Goal: Task Accomplishment & Management: Use online tool/utility

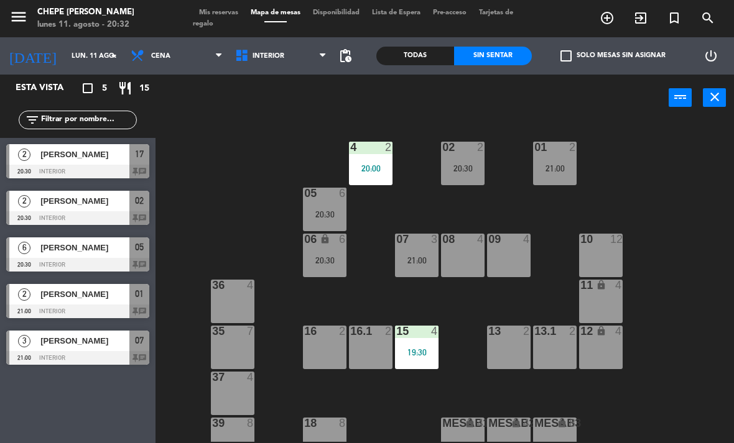
scroll to position [36, 0]
click at [51, 203] on span "[PERSON_NAME]" at bounding box center [84, 201] width 89 height 13
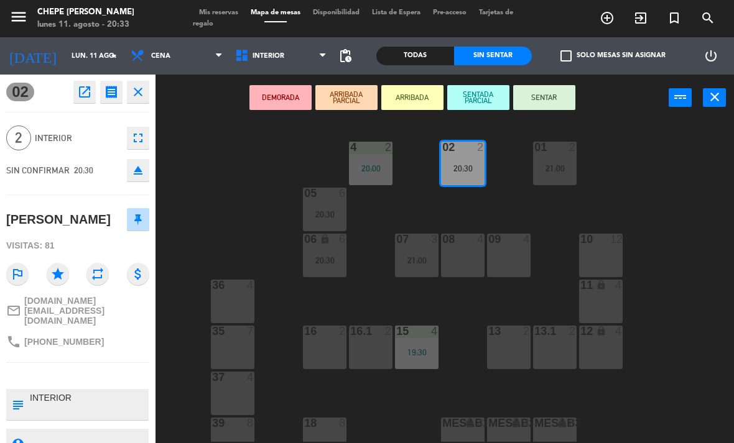
click at [557, 95] on button "SENTAR" at bounding box center [544, 97] width 62 height 25
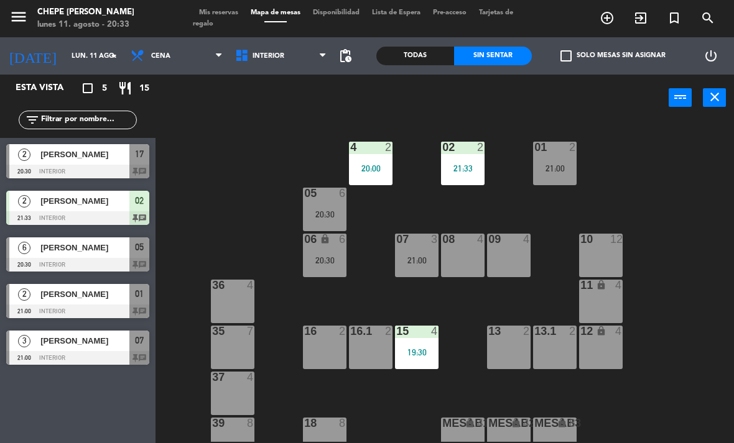
click at [411, 253] on div "07 3 21:00" at bounding box center [417, 256] width 44 height 44
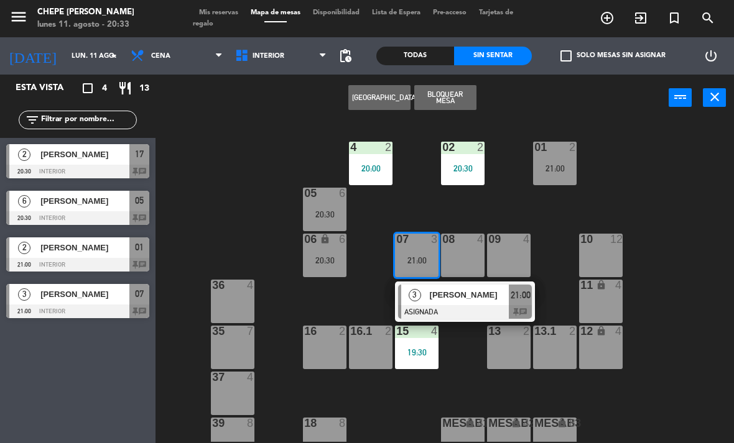
click at [474, 294] on span "[PERSON_NAME]" at bounding box center [470, 295] width 80 height 13
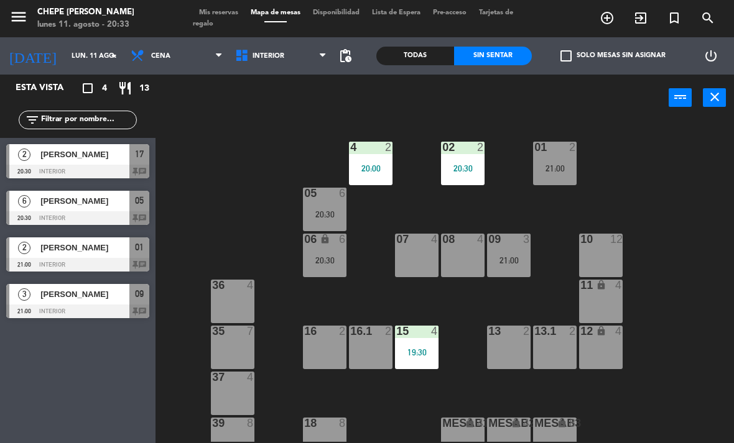
scroll to position [0, 0]
click at [370, 175] on div "4 2 20:00" at bounding box center [371, 164] width 44 height 44
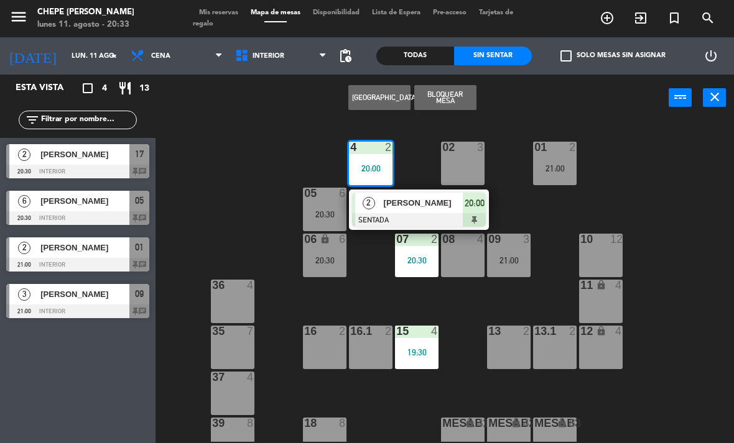
click at [549, 203] on div "02 3 4 2 20:00 2 [PERSON_NAME] SENTADA 20:00 01 2 21:00 05 6 20:30 06 lock 6 20…" at bounding box center [448, 281] width 571 height 322
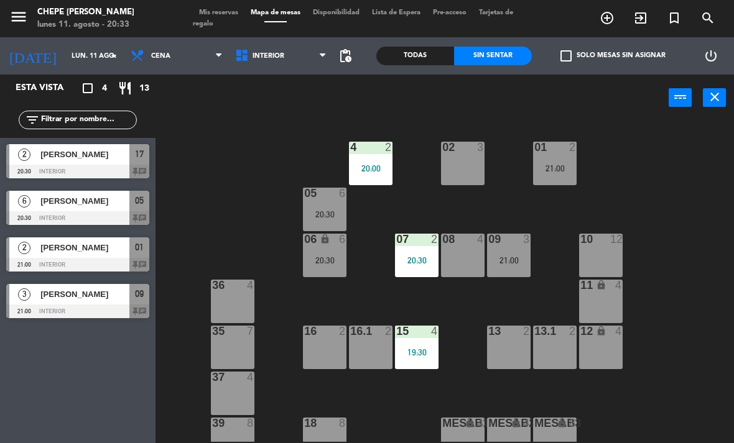
click at [420, 262] on div "20:30" at bounding box center [417, 260] width 44 height 9
click at [477, 367] on div "02 3 4 2 20:00 01 2 21:00 05 6 20:30 06 lock 6 20:30 07 2 20:30 09 3 21:00 10 1…" at bounding box center [448, 281] width 571 height 322
click at [554, 164] on div "01 3" at bounding box center [555, 164] width 44 height 44
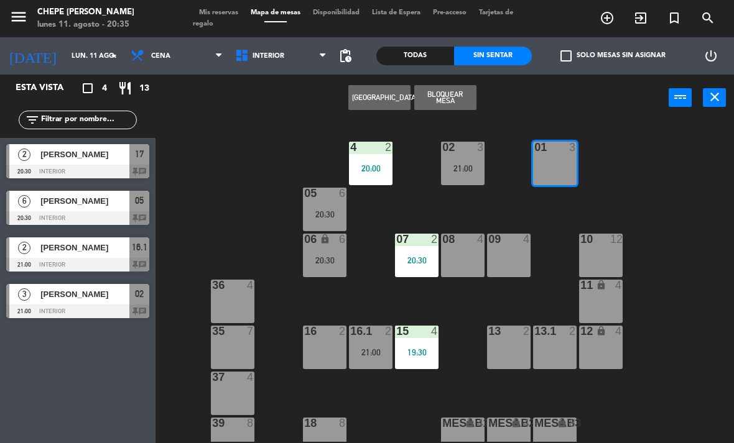
click at [381, 93] on button "[GEOGRAPHIC_DATA]" at bounding box center [379, 97] width 62 height 25
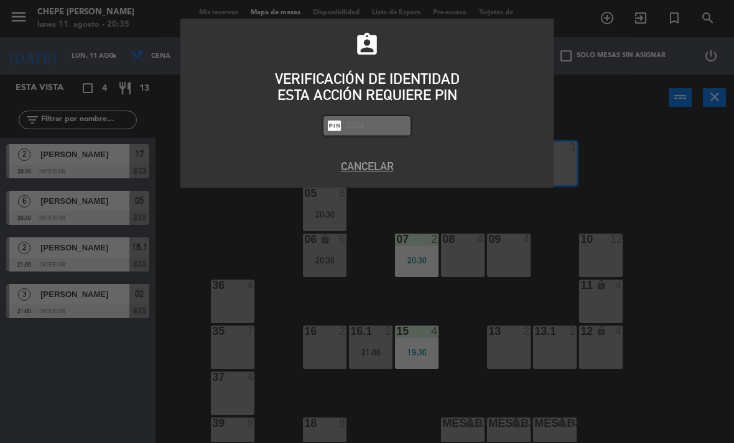
click at [373, 164] on button "Cancelar" at bounding box center [367, 166] width 355 height 17
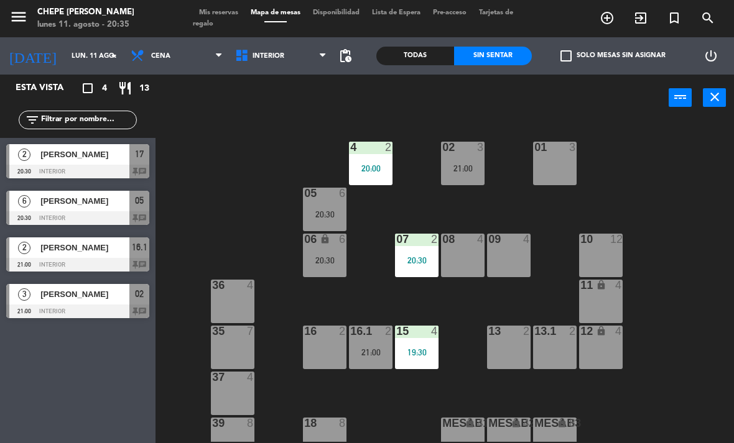
click at [688, 192] on div "02 3 21:00 4 2 20:00 01 3 05 6 20:30 06 lock 6 20:30 07 2 20:30 09 4 10 12 08 4…" at bounding box center [448, 281] width 571 height 322
click at [560, 155] on div "01 3" at bounding box center [555, 164] width 44 height 44
click at [667, 157] on div "02 3 21:00 4 2 20:00 01 3 05 6 20:30 06 lock 6 20:30 07 2 20:30 09 4 10 12 08 4…" at bounding box center [448, 281] width 571 height 322
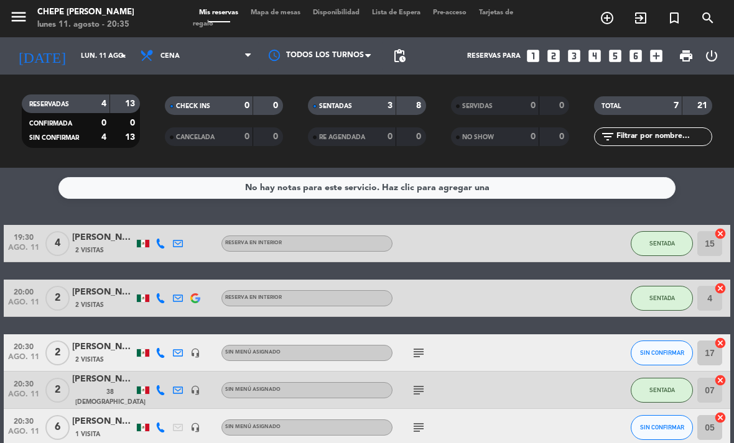
click at [282, 12] on span "Mapa de mesas" at bounding box center [275, 12] width 62 height 7
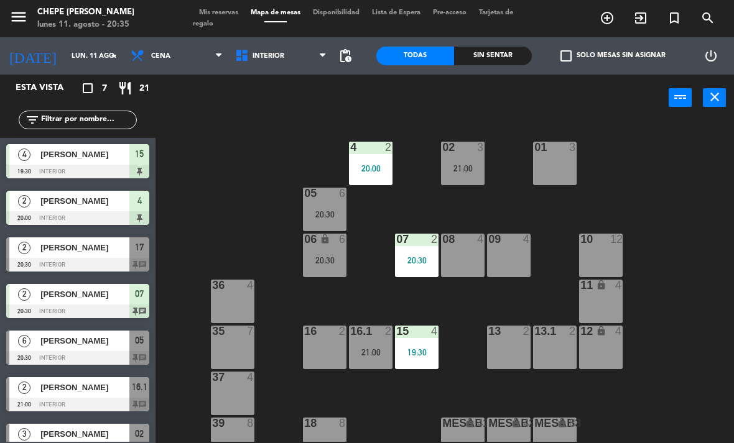
click at [555, 171] on div "01 3" at bounding box center [555, 164] width 44 height 44
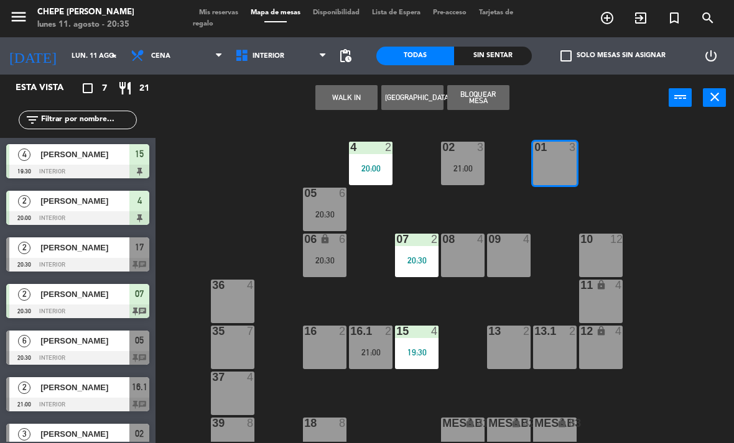
click at [337, 106] on button "WALK IN" at bounding box center [346, 97] width 62 height 25
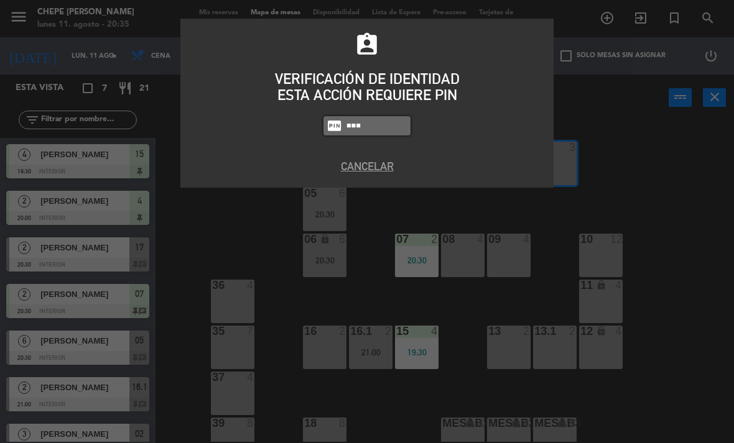
type input "1843"
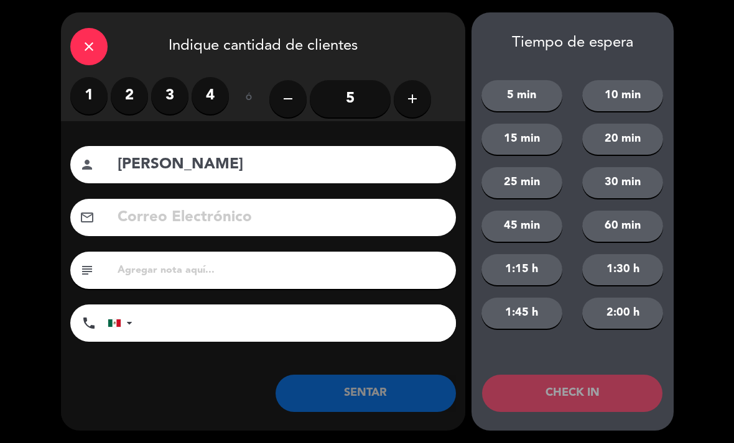
type input "Carmen Mendez"
click at [133, 91] on label "2" at bounding box center [129, 95] width 37 height 37
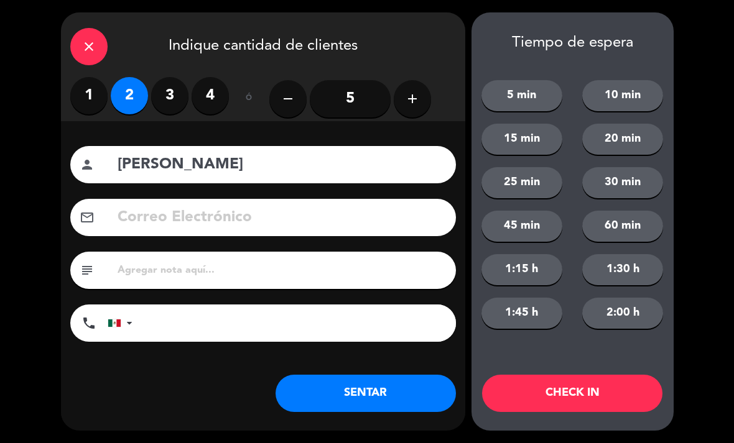
click at [416, 389] on button "SENTAR" at bounding box center [366, 393] width 180 height 37
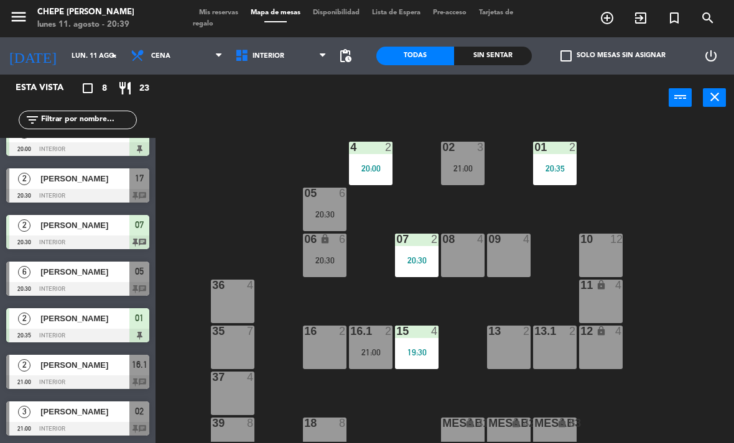
scroll to position [69, 0]
click at [55, 290] on div at bounding box center [77, 289] width 143 height 14
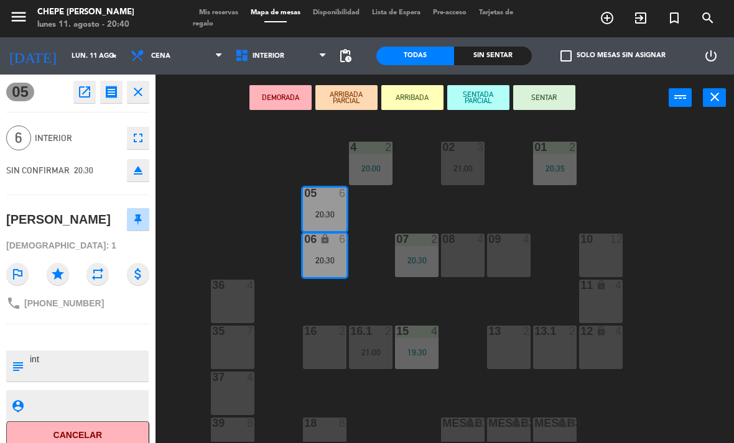
click at [559, 95] on button "SENTAR" at bounding box center [544, 97] width 62 height 25
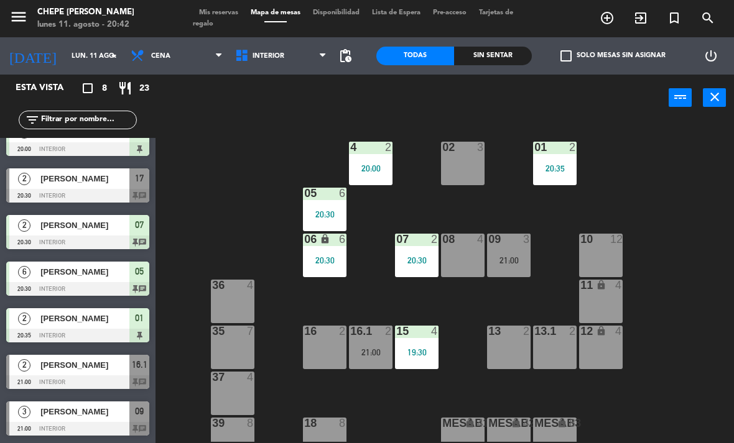
click at [710, 203] on div "02 3 4 2 20:00 01 2 20:35 05 6 20:30 06 lock 6 20:30 07 2 20:30 09 3 21:00 10 1…" at bounding box center [448, 281] width 571 height 322
click at [464, 165] on div "02 3" at bounding box center [463, 164] width 44 height 44
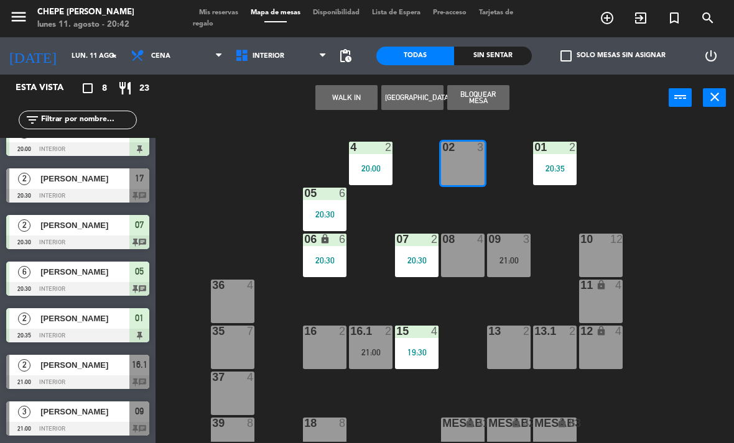
click at [346, 100] on button "WALK IN" at bounding box center [346, 97] width 62 height 25
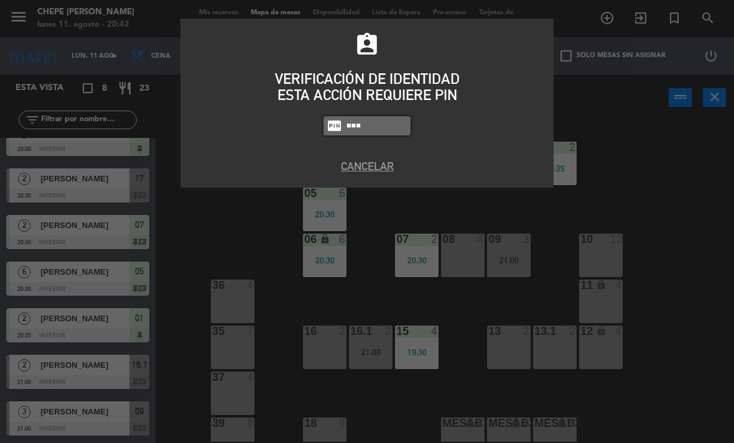
type input "1843"
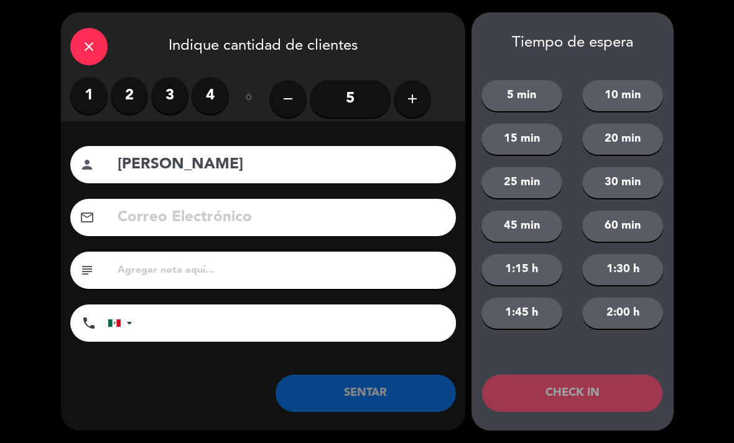
type input "Elena Blanco"
click at [33, 111] on div "close Indique cantidad de clientes 1 2 3 4 ó remove 5 add Nombre del cliente pe…" at bounding box center [367, 221] width 734 height 443
click at [135, 103] on label "2" at bounding box center [129, 95] width 37 height 37
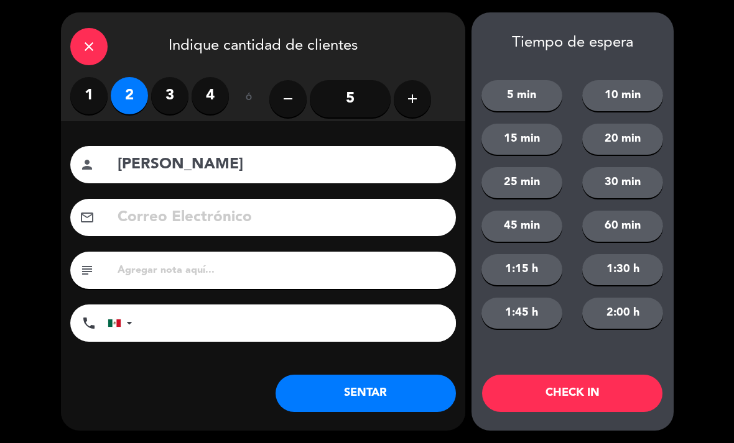
click at [364, 387] on button "SENTAR" at bounding box center [366, 393] width 180 height 37
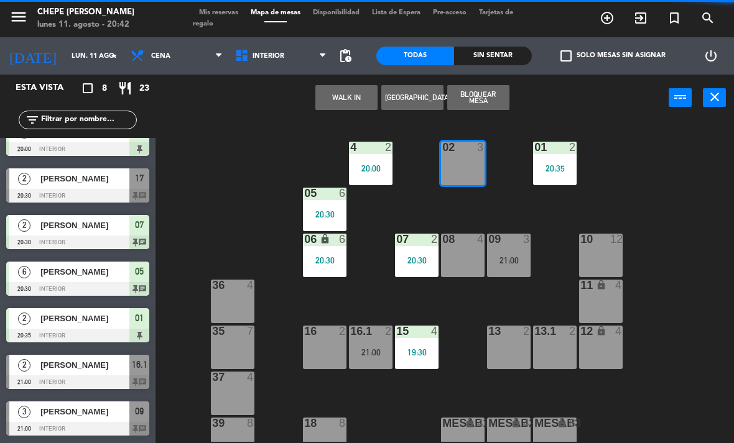
scroll to position [0, 0]
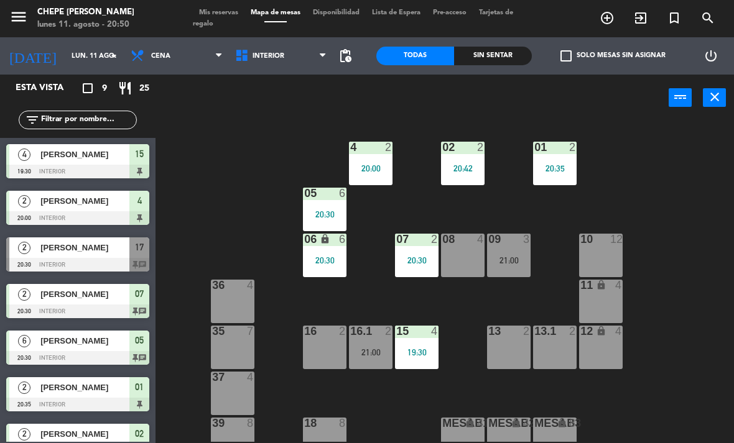
click at [516, 48] on div "Sin sentar" at bounding box center [493, 56] width 78 height 19
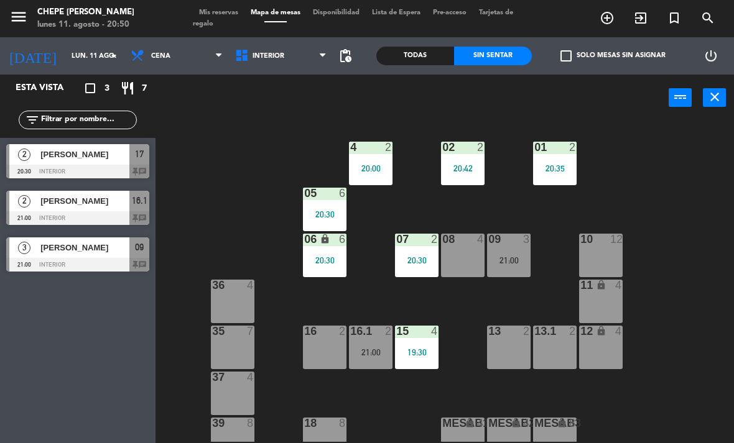
click at [493, 144] on div "2" at bounding box center [483, 147] width 21 height 11
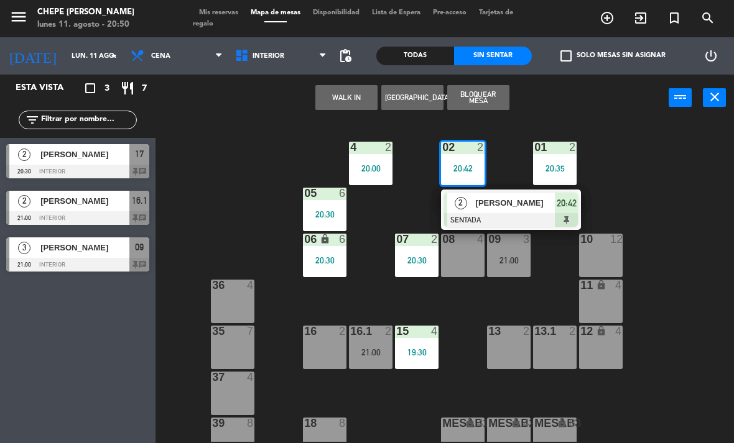
click at [473, 159] on div "02 2 20:42" at bounding box center [463, 164] width 44 height 44
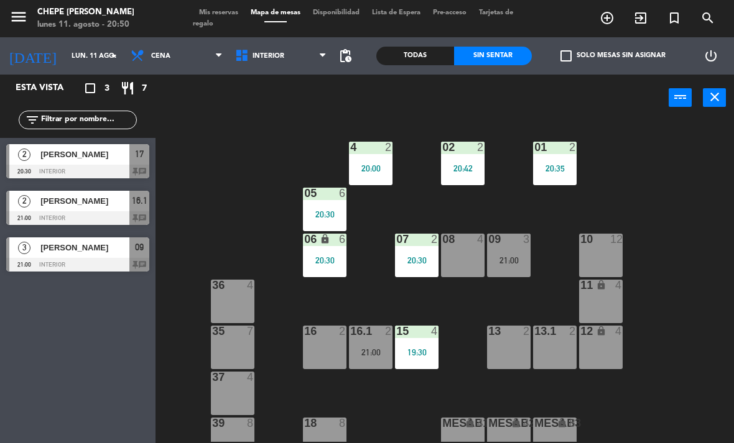
click at [462, 166] on div "20:42" at bounding box center [463, 168] width 44 height 9
click at [551, 160] on div "01 2 20:35" at bounding box center [555, 164] width 44 height 44
click at [617, 137] on div "02 2 20:42 4 2 20:00 01 2 20:35 05 6 20:30 06 lock 6 20:30 07 2 20:30 09 3 21:0…" at bounding box center [448, 281] width 571 height 322
click at [478, 160] on div "02 2 20:42" at bounding box center [463, 164] width 44 height 44
click at [325, 410] on div "02 2 20:42 4 2 20:00 01 2 20:35 05 6 20:30 06 lock 6 20:30 07 2 20:30 09 3 21:0…" at bounding box center [448, 281] width 571 height 322
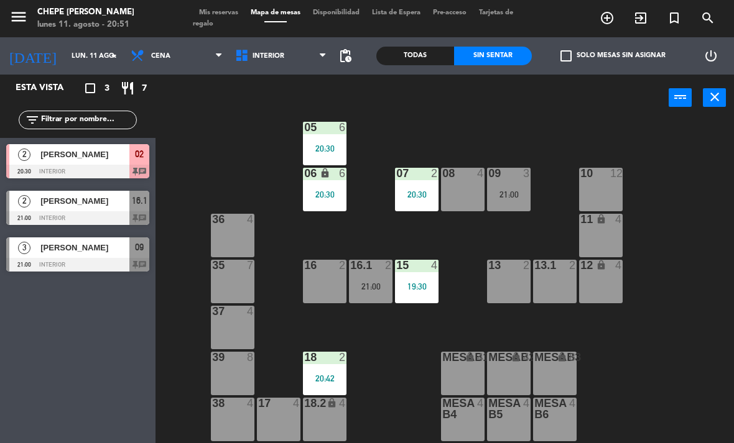
scroll to position [66, 0]
click at [250, 62] on span "Interior" at bounding box center [281, 55] width 104 height 27
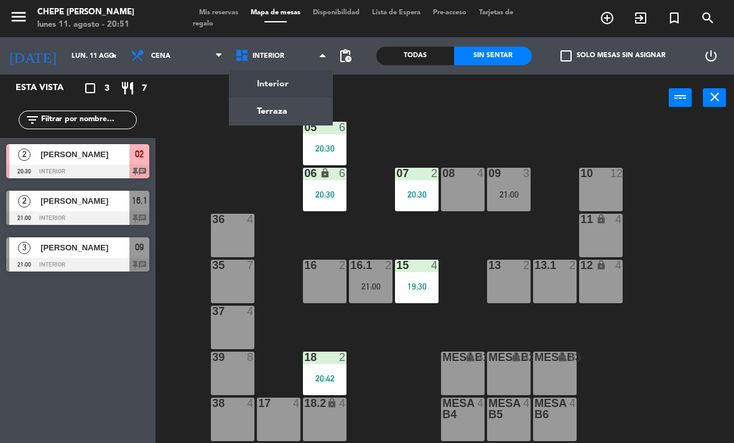
click at [250, 79] on ng-component "menu Chepe Parrilla lunes 11. agosto - 20:51 Mis reservas Mapa de mesas Disponi…" at bounding box center [367, 221] width 734 height 443
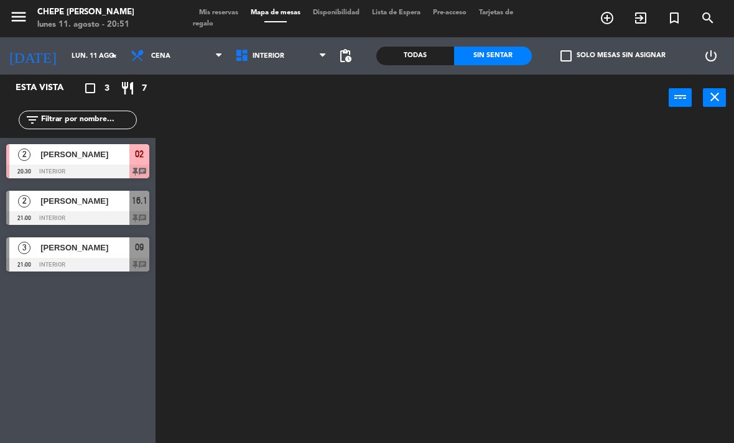
click at [163, 60] on span "Cena" at bounding box center [160, 56] width 19 height 8
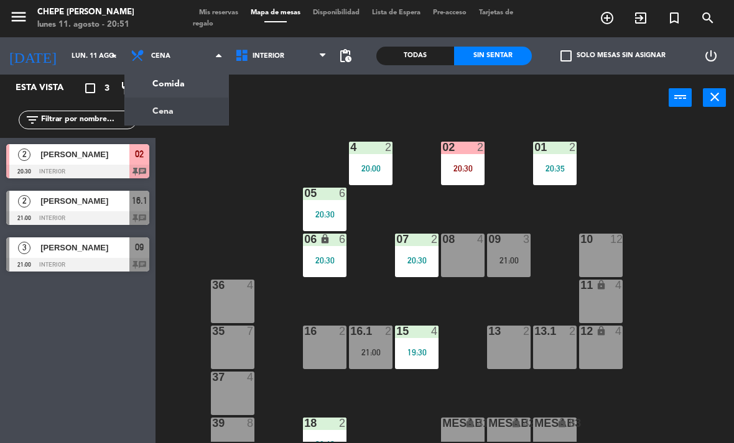
click at [171, 118] on ng-component "menu Chepe Parrilla lunes 11. agosto - 20:51 Mis reservas Mapa de mesas Disponi…" at bounding box center [367, 221] width 734 height 443
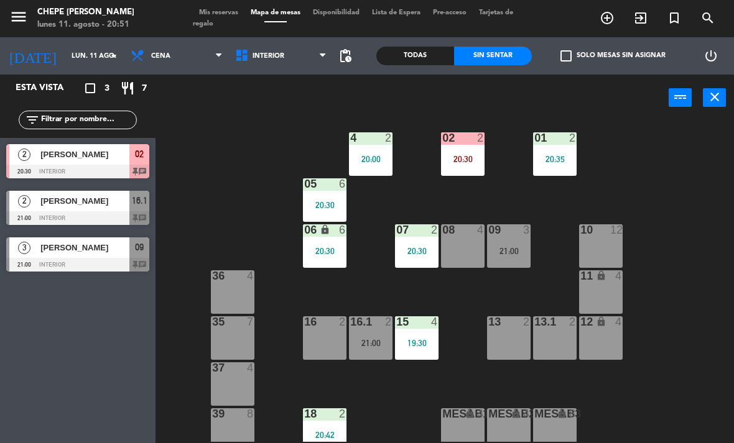
scroll to position [5, 0]
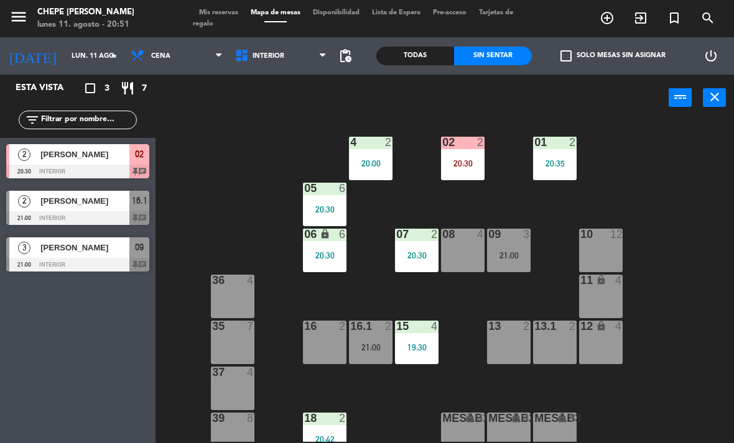
click at [483, 163] on div "20:30" at bounding box center [463, 163] width 44 height 9
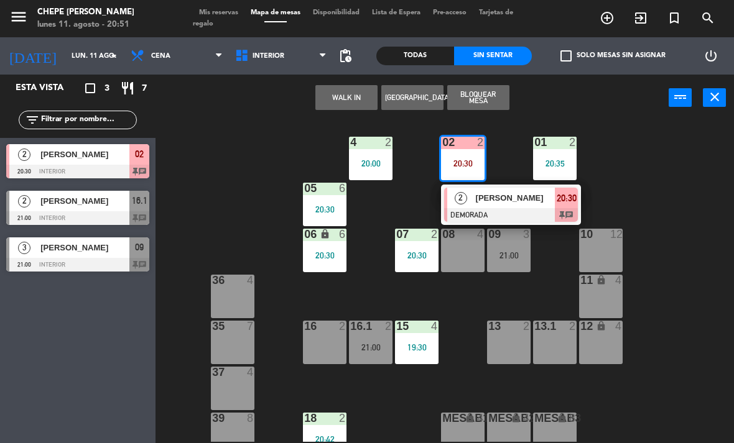
click at [634, 159] on div "02 2 20:30 2 Alvaro Velasco DEMORADA 20:30 chat 4 2 20:00 01 2 20:35 05 6 20:30…" at bounding box center [448, 281] width 571 height 322
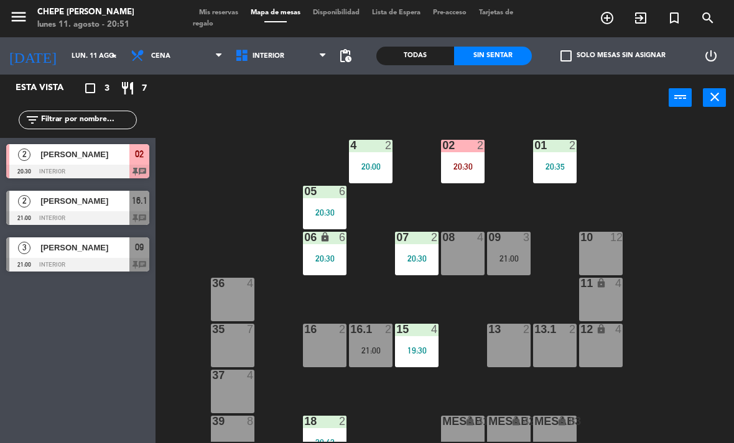
scroll to position [0, 0]
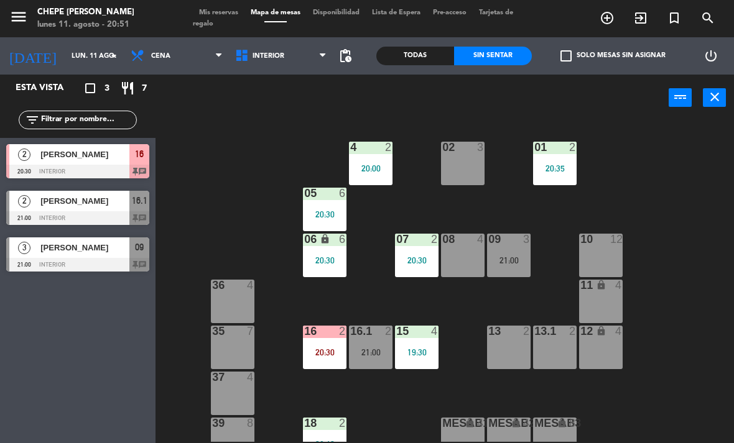
click at [459, 170] on div "02 3" at bounding box center [463, 164] width 44 height 44
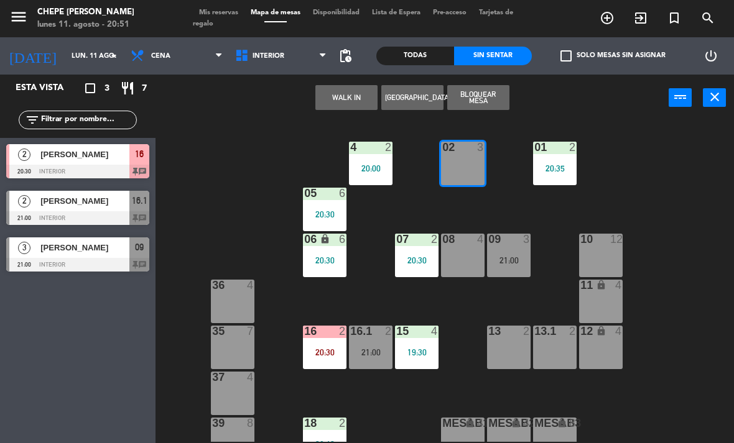
click at [362, 102] on button "WALK IN" at bounding box center [346, 97] width 62 height 25
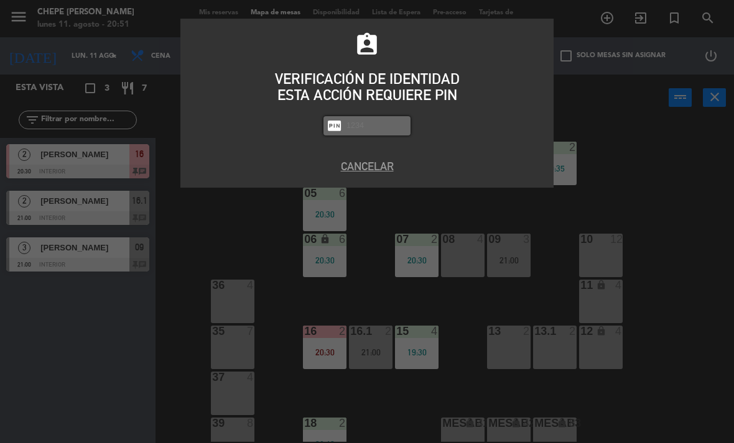
type input "2"
type input "5487"
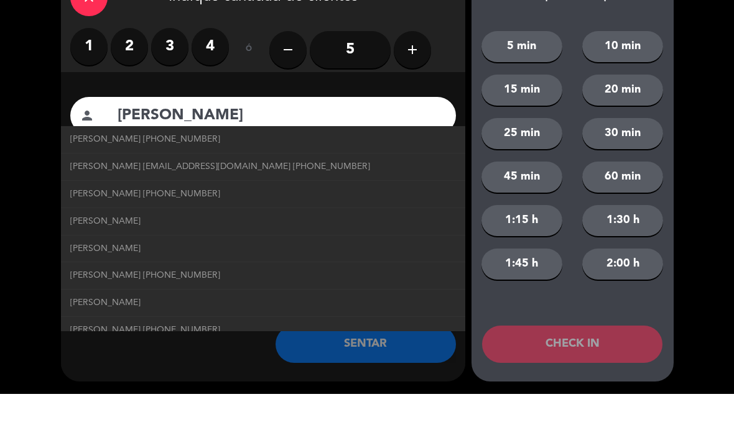
click at [123, 182] on span "Dunia Gonzalez +523121940782" at bounding box center [145, 189] width 150 height 14
type input "Dunia Gonzalez"
type input "+523121940782"
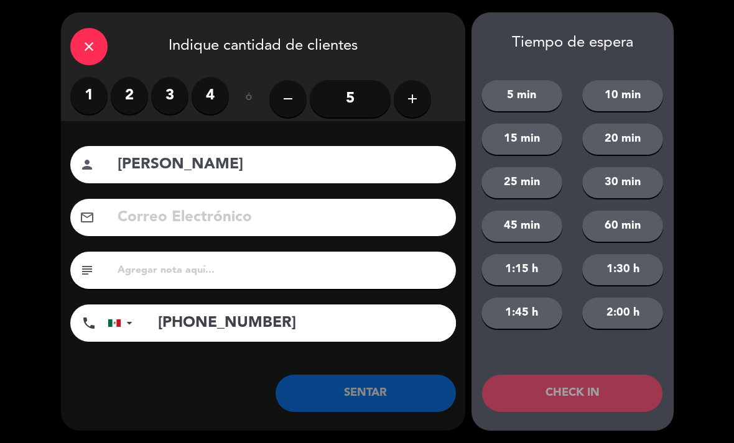
click at [127, 113] on label "2" at bounding box center [129, 95] width 37 height 37
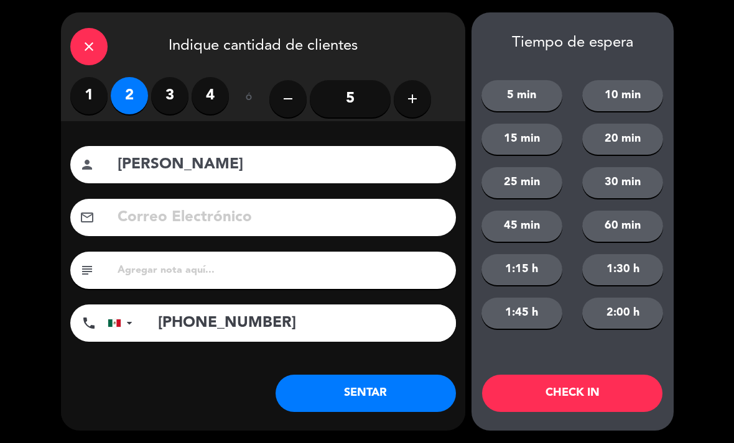
click at [408, 396] on button "SENTAR" at bounding box center [366, 393] width 180 height 37
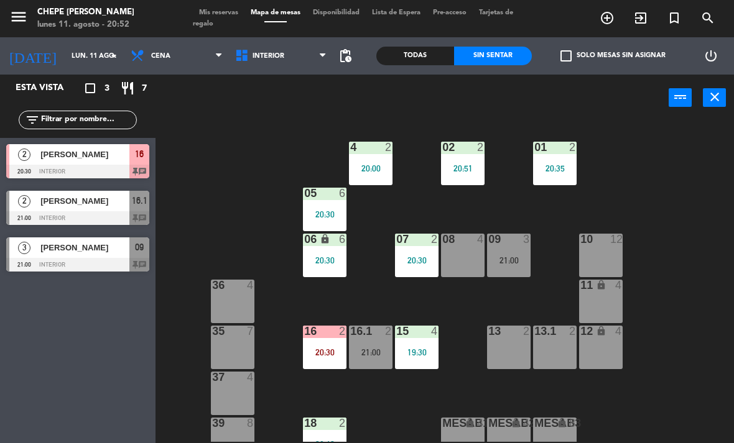
click at [322, 348] on div "20:30" at bounding box center [325, 352] width 44 height 9
click at [394, 287] on div "02 2 20:51 4 2 20:00 01 2 20:35 05 6 20:30 06 lock 6 20:30 07 2 20:30 09 3 21:0…" at bounding box center [448, 281] width 571 height 322
click at [366, 349] on div "21:00" at bounding box center [371, 352] width 44 height 9
click at [654, 382] on div "02 2 20:51 4 2 20:00 01 2 20:35 05 6 20:30 06 lock 6 20:30 07 2 20:30 09 3 21:0…" at bounding box center [448, 281] width 571 height 322
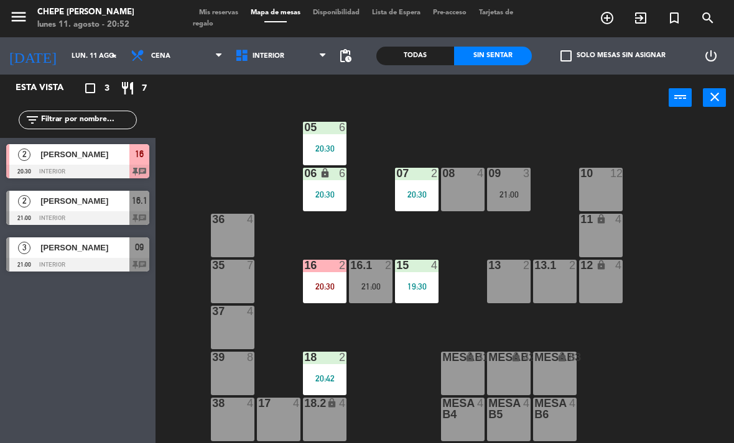
scroll to position [66, 0]
click at [507, 190] on div "21:00" at bounding box center [509, 194] width 44 height 9
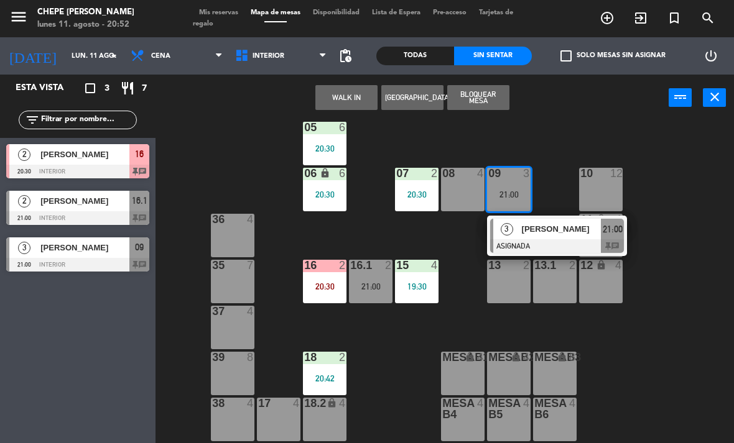
click at [578, 225] on span "[PERSON_NAME]" at bounding box center [562, 229] width 80 height 13
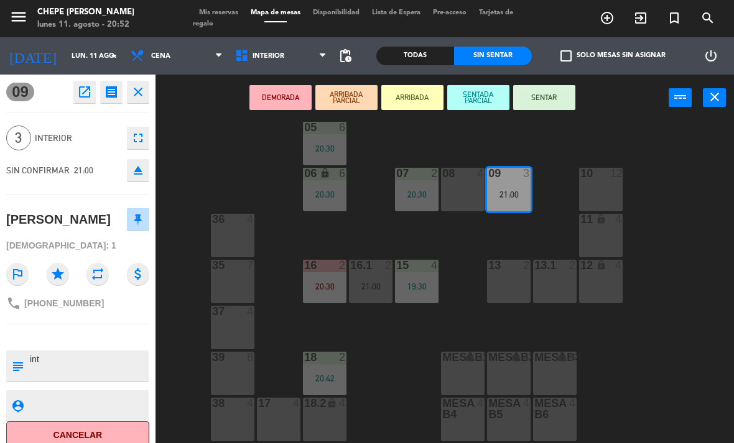
click at [557, 89] on button "SENTAR" at bounding box center [544, 97] width 62 height 25
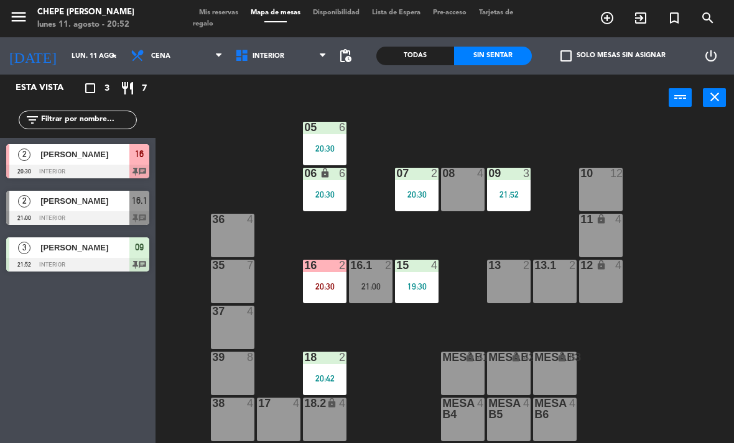
scroll to position [0, 0]
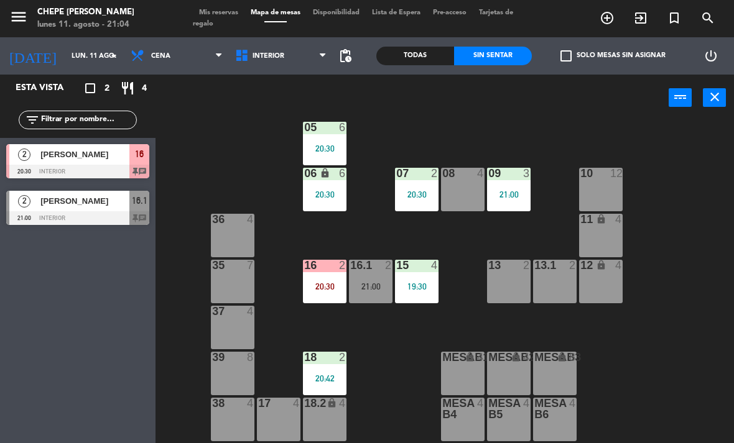
click at [504, 282] on div "13 2" at bounding box center [509, 282] width 44 height 44
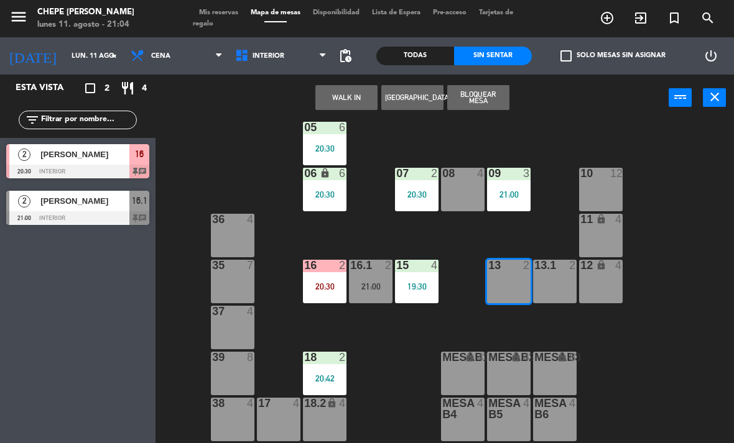
click at [340, 106] on button "WALK IN" at bounding box center [346, 97] width 62 height 25
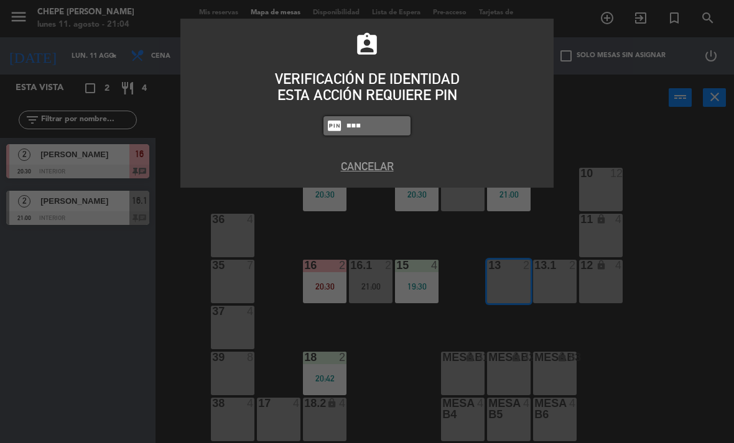
type input "1843"
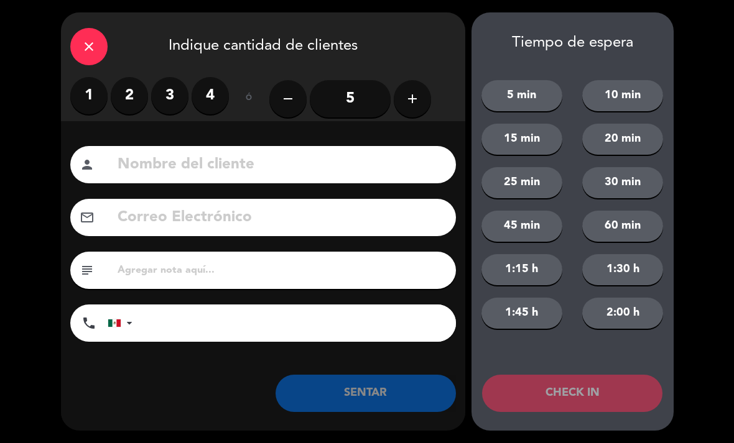
click at [363, 93] on input "5" at bounding box center [350, 98] width 81 height 37
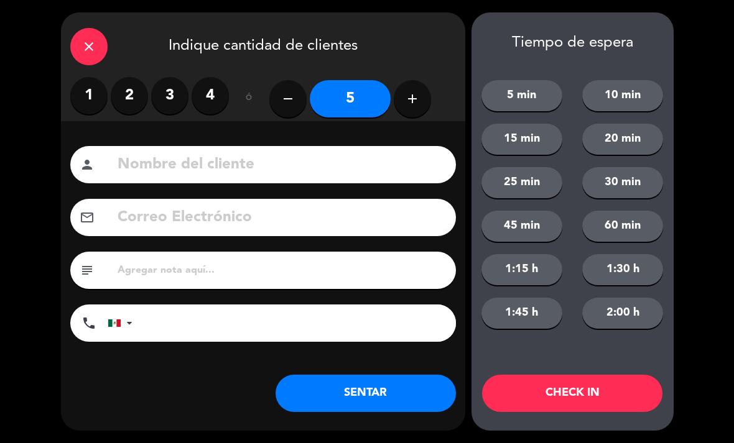
click at [182, 164] on input at bounding box center [281, 164] width 330 height 25
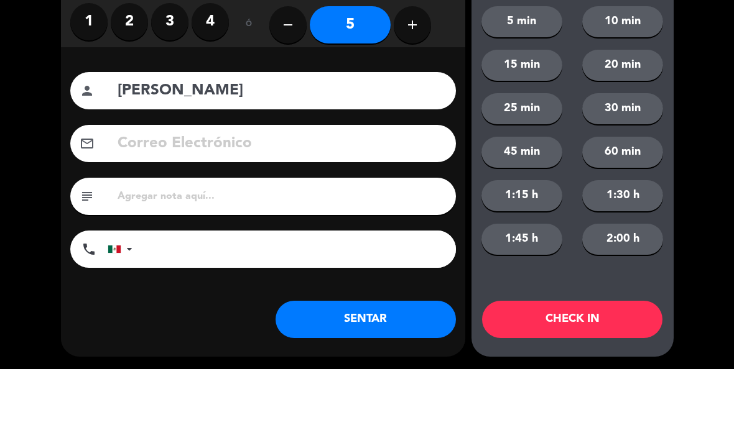
type input "Ruth Palacios"
click at [66, 199] on div "Correo Electrónico email" at bounding box center [263, 217] width 404 height 37
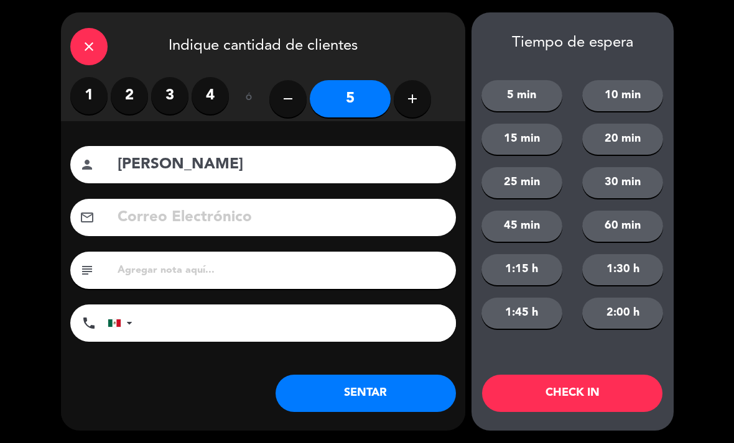
click at [393, 395] on button "SENTAR" at bounding box center [366, 393] width 180 height 37
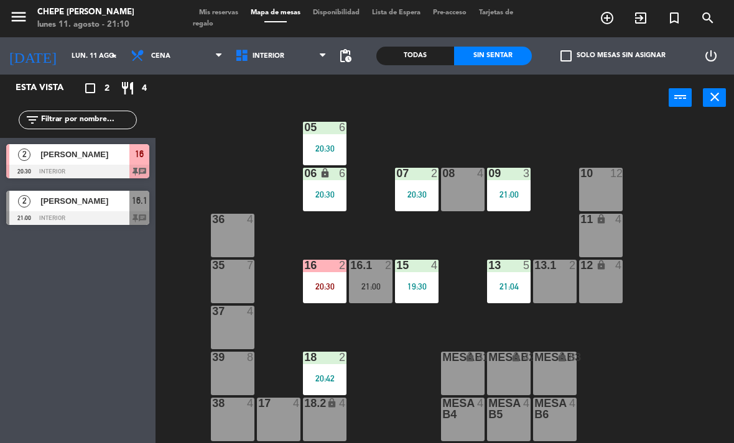
scroll to position [4, 0]
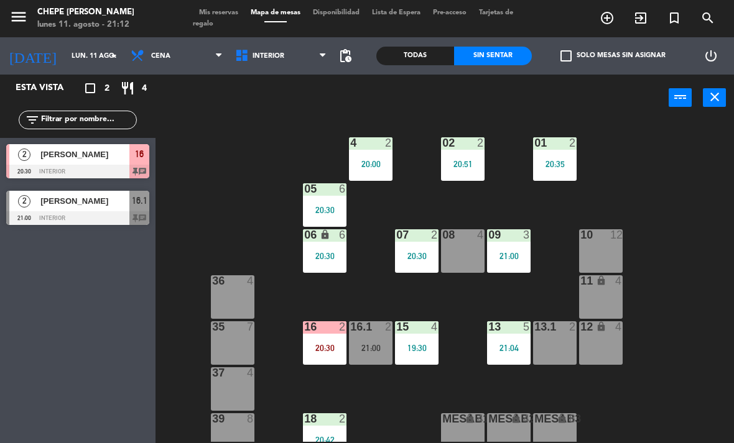
click at [59, 210] on div "[PERSON_NAME]" at bounding box center [84, 201] width 90 height 21
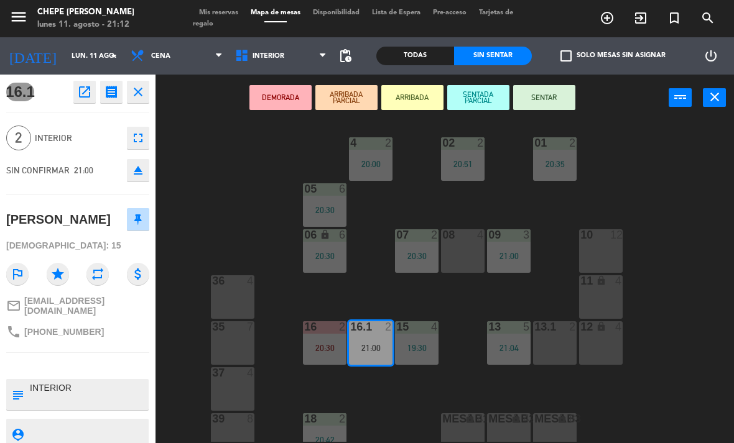
click at [556, 94] on button "SENTAR" at bounding box center [544, 97] width 62 height 25
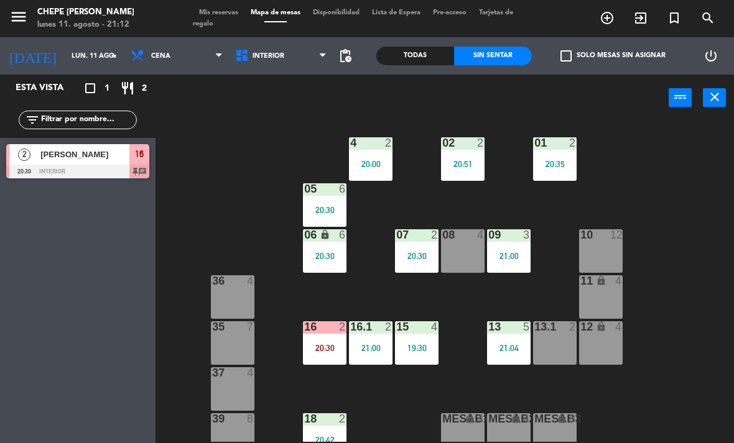
scroll to position [55, 0]
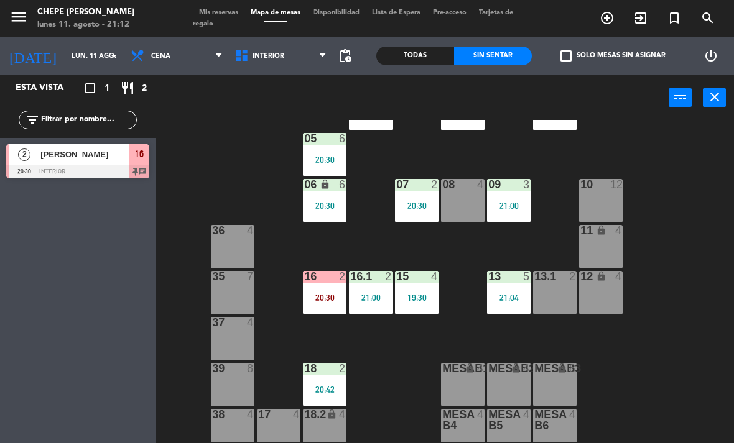
click at [331, 285] on div "16 2 20:30" at bounding box center [325, 293] width 44 height 44
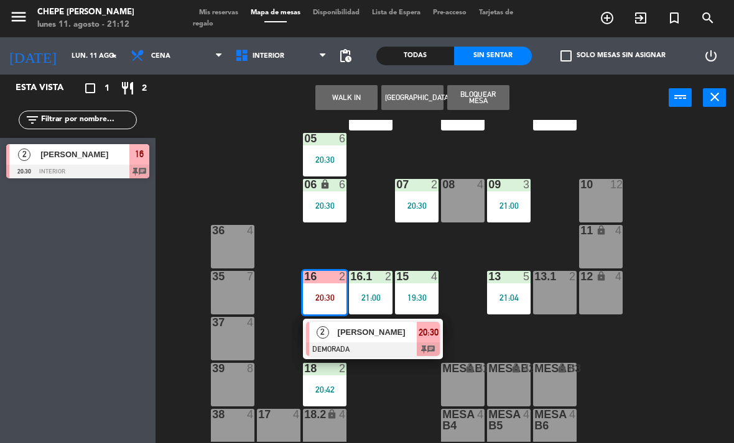
click at [389, 330] on span "[PERSON_NAME]" at bounding box center [378, 332] width 80 height 13
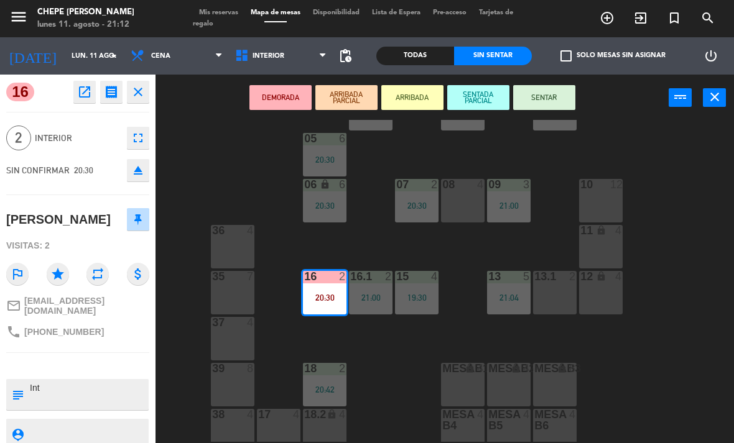
click at [273, 422] on div "17 4" at bounding box center [279, 431] width 44 height 44
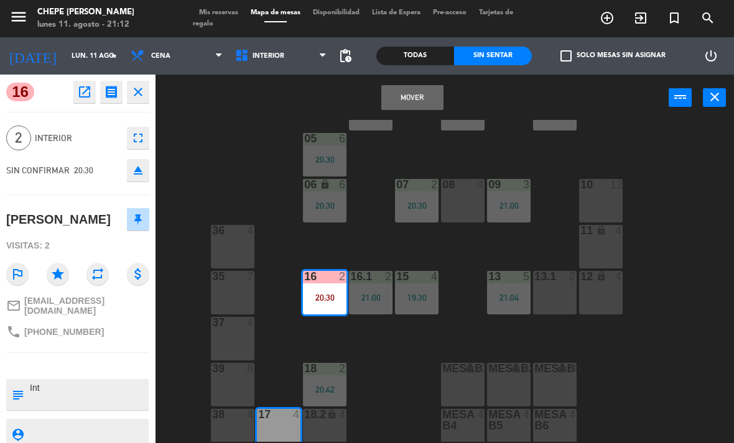
click at [417, 90] on button "Mover" at bounding box center [412, 97] width 62 height 25
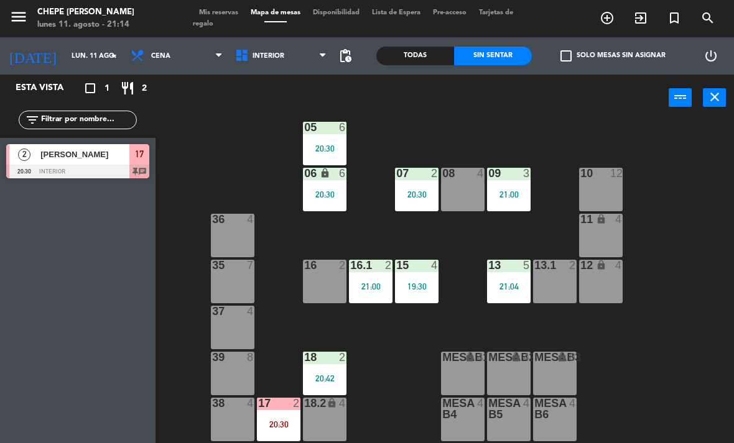
scroll to position [66, 0]
click at [514, 282] on div "21:04" at bounding box center [509, 286] width 44 height 9
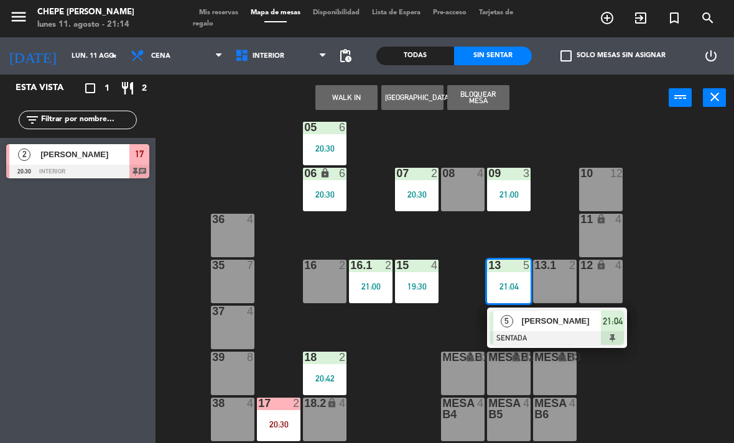
click at [568, 327] on span "Ruth Palacios" at bounding box center [562, 321] width 80 height 13
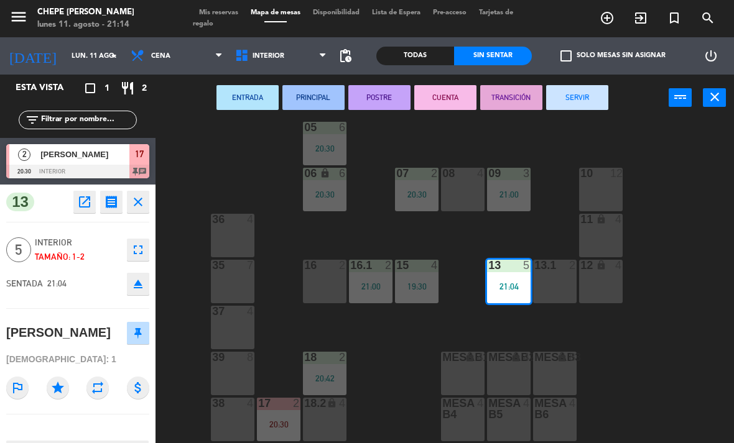
click at [554, 278] on div "13.1 2" at bounding box center [555, 282] width 44 height 44
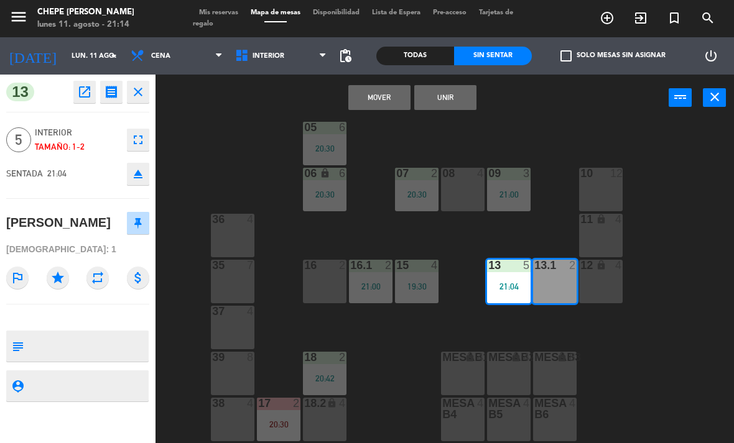
click at [470, 100] on button "Unir" at bounding box center [445, 97] width 62 height 25
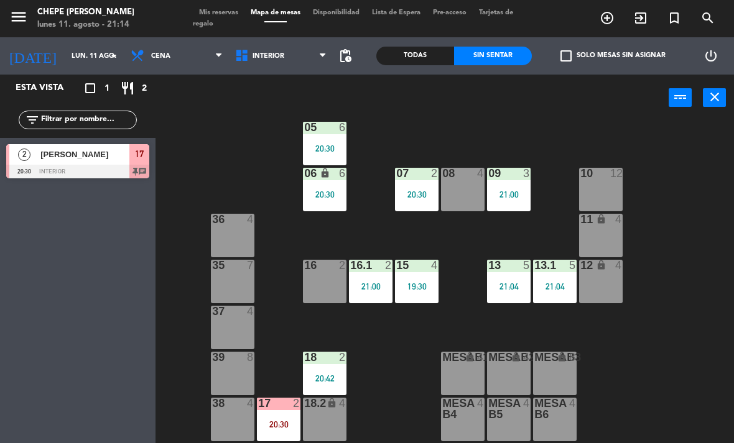
click at [297, 51] on span "Interior" at bounding box center [281, 55] width 104 height 27
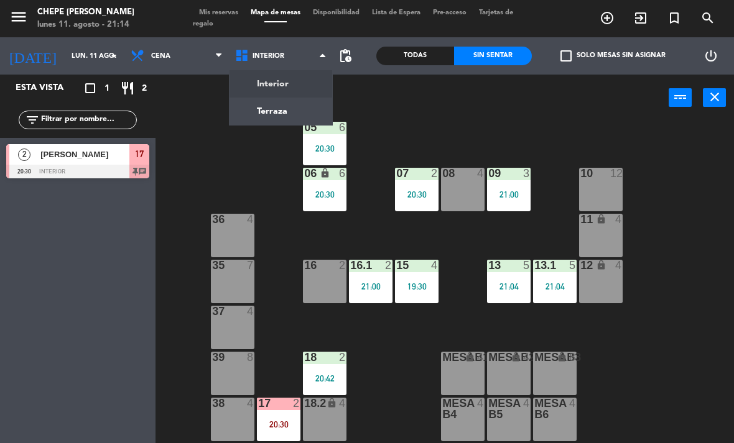
click at [282, 108] on ng-component "menu Chepe Parrilla lunes 11. agosto - 21:14 Mis reservas Mapa de mesas Disponi…" at bounding box center [367, 221] width 734 height 443
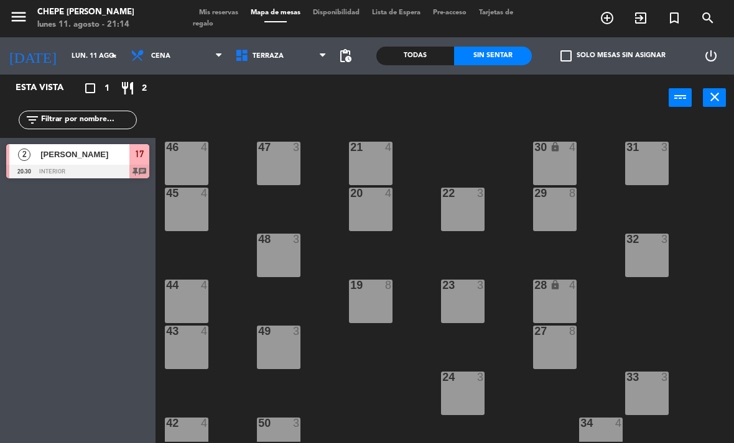
click at [470, 305] on div "23 3" at bounding box center [463, 302] width 44 height 44
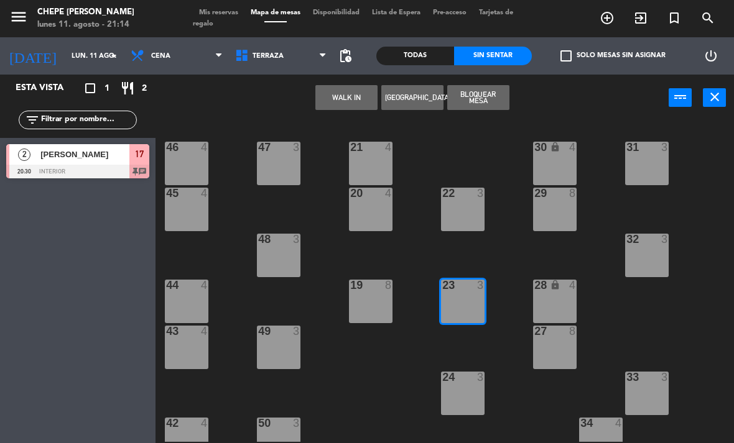
click at [346, 103] on button "WALK IN" at bounding box center [346, 97] width 62 height 25
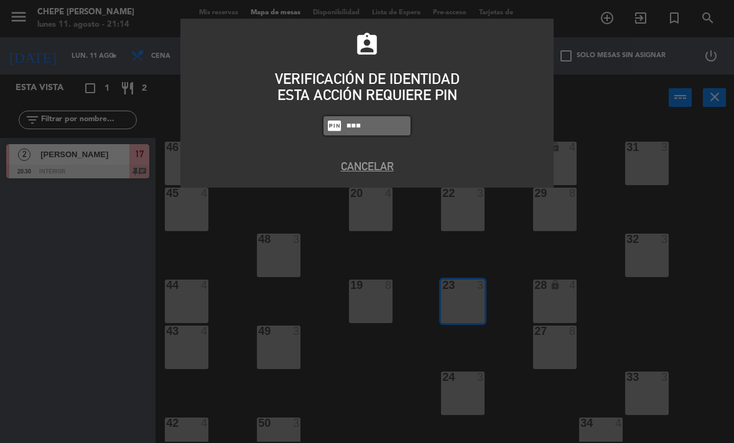
type input "1843"
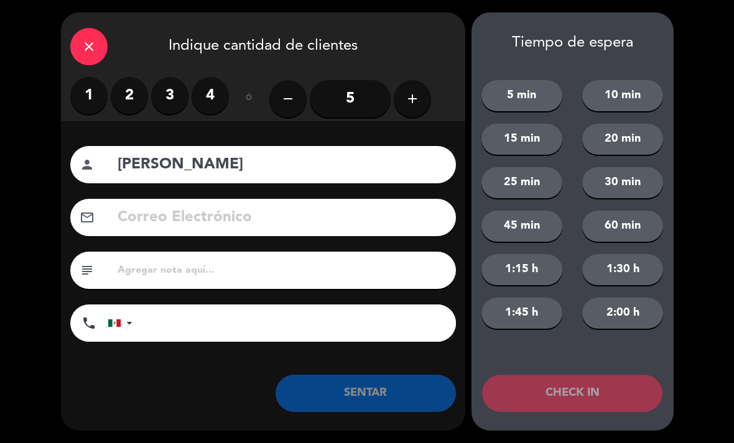
type input "Alondra Madrigal"
click at [132, 93] on label "2" at bounding box center [129, 95] width 37 height 37
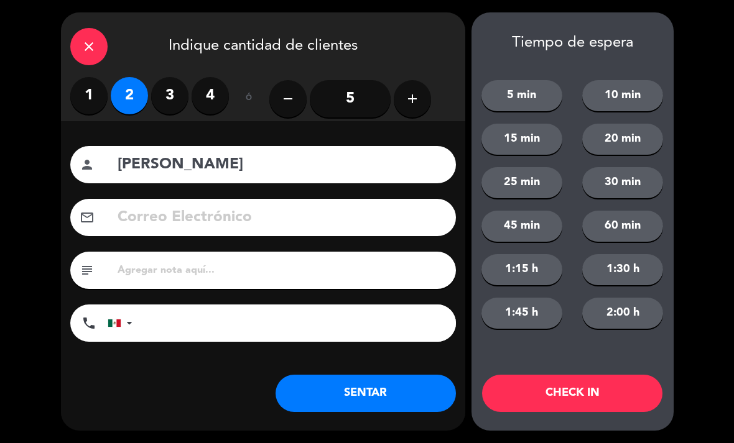
click at [389, 373] on div "Nombre del cliente person Alondra Madrigal Correo Electrónico email subject pho…" at bounding box center [263, 272] width 404 height 302
click at [381, 390] on button "SENTAR" at bounding box center [366, 393] width 180 height 37
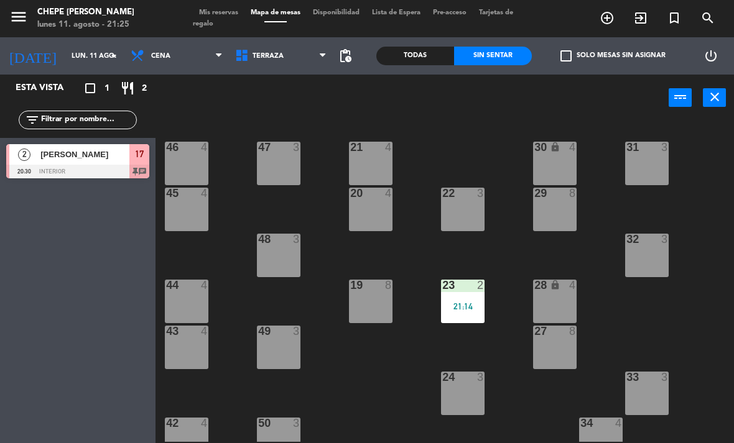
click at [108, 167] on div at bounding box center [77, 172] width 143 height 14
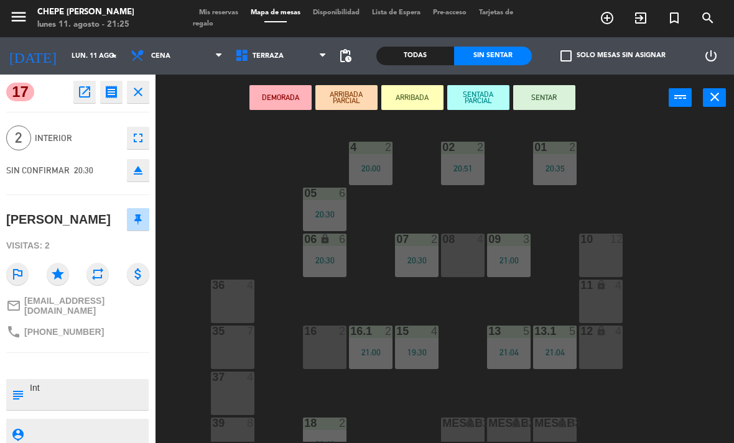
click at [542, 91] on button "SENTAR" at bounding box center [544, 97] width 62 height 25
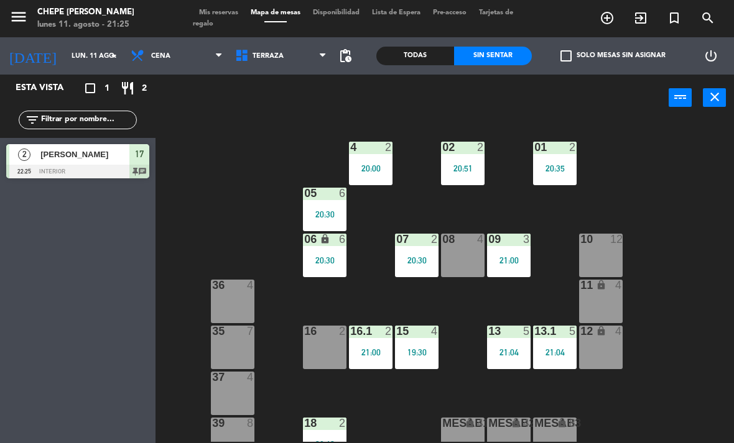
click at [733, 113] on div "power_input close" at bounding box center [444, 98] width 578 height 47
